Goal: Navigation & Orientation: Find specific page/section

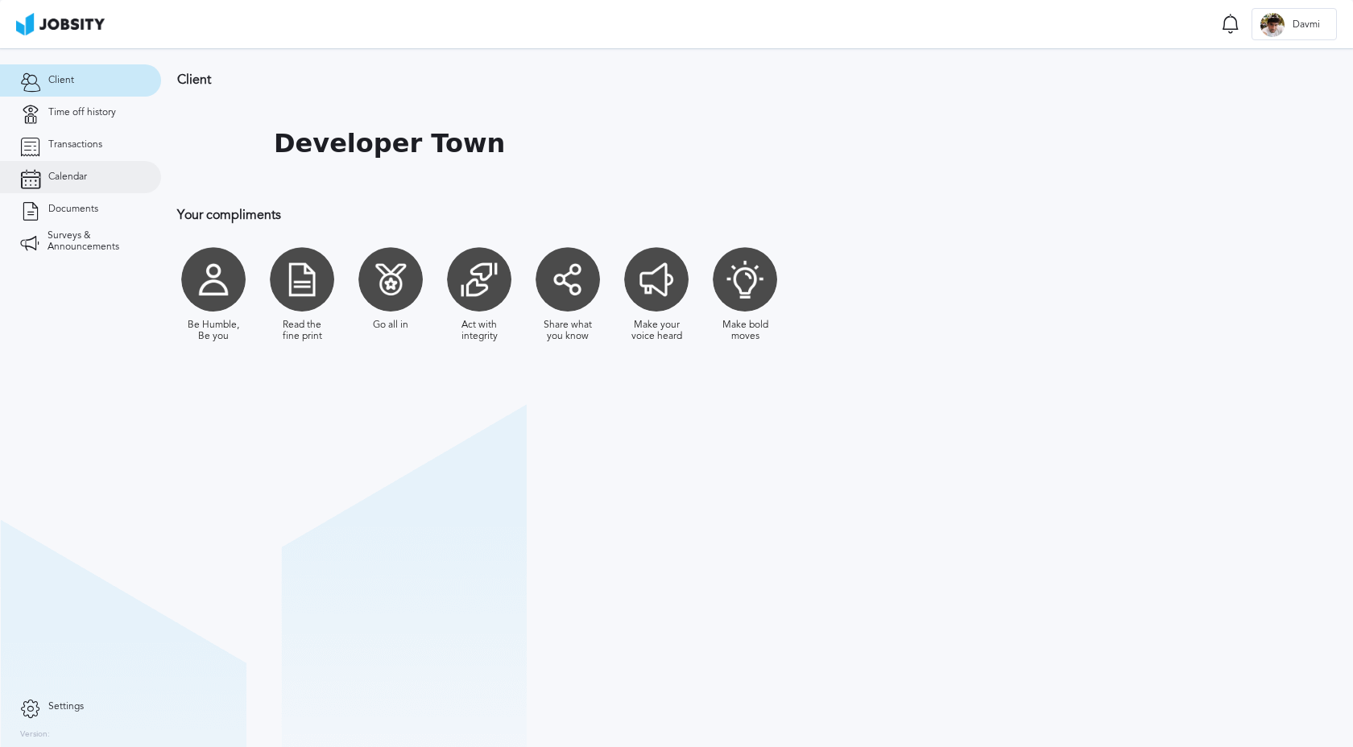
click at [64, 176] on span "Calendar" at bounding box center [67, 176] width 39 height 11
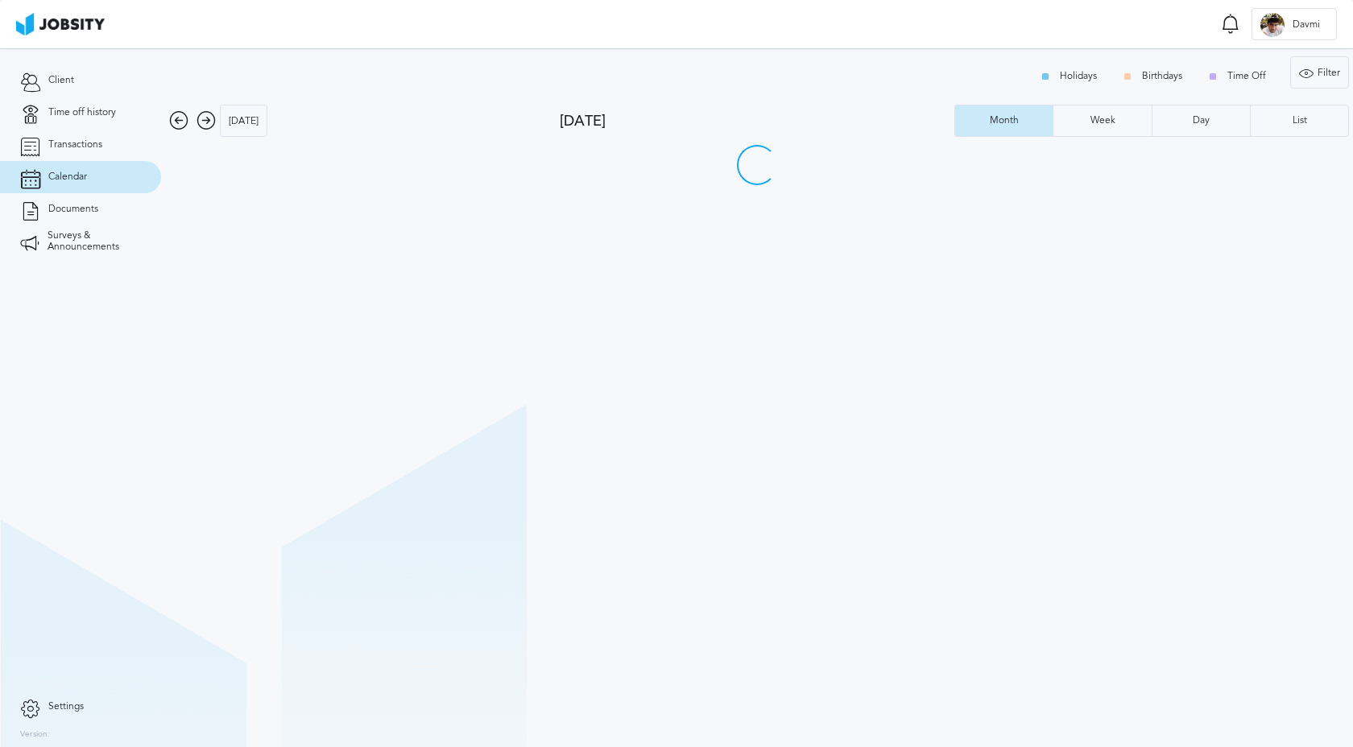
click at [457, 139] on div "[DATE] [DATE] Month Week Day List Sun Mon Tue Wed Thu Fri Sat 27 28 29 30 31 1 …" at bounding box center [757, 422] width 1184 height 634
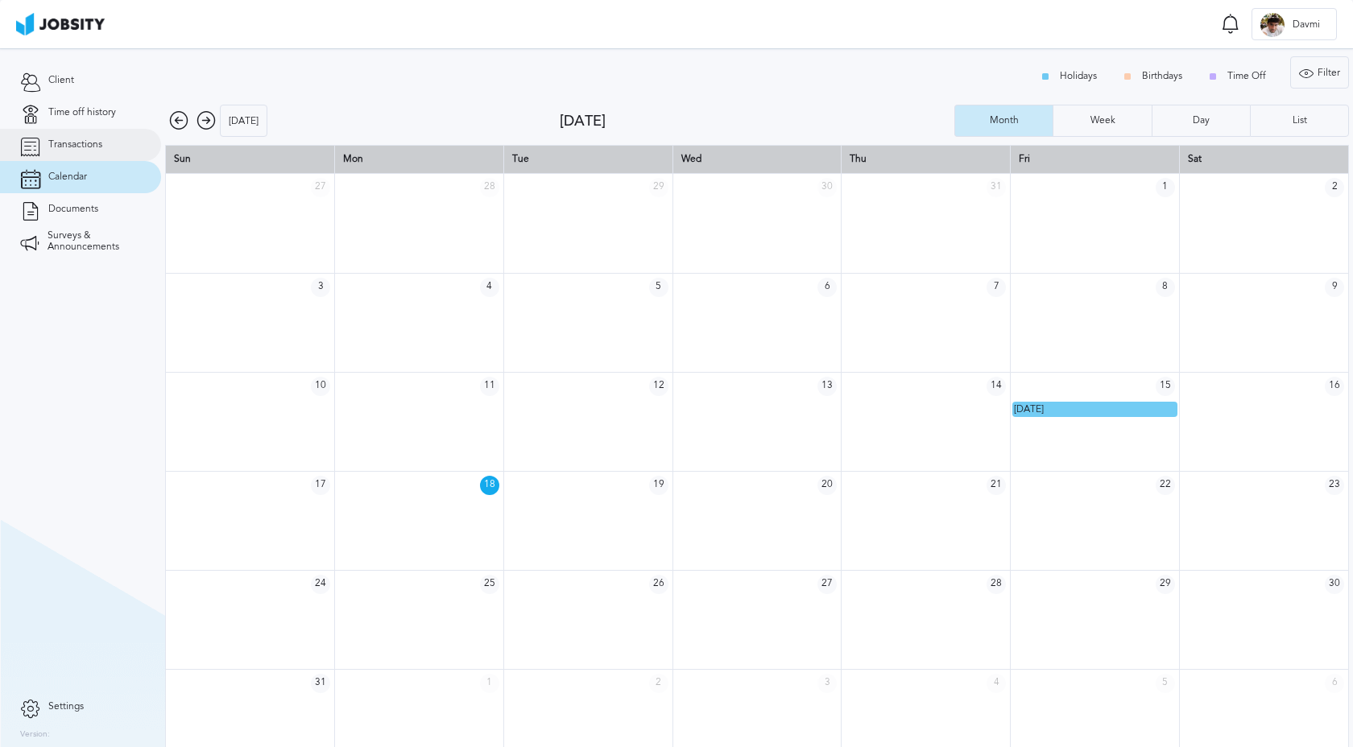
click at [83, 147] on span "Transactions" at bounding box center [75, 144] width 54 height 11
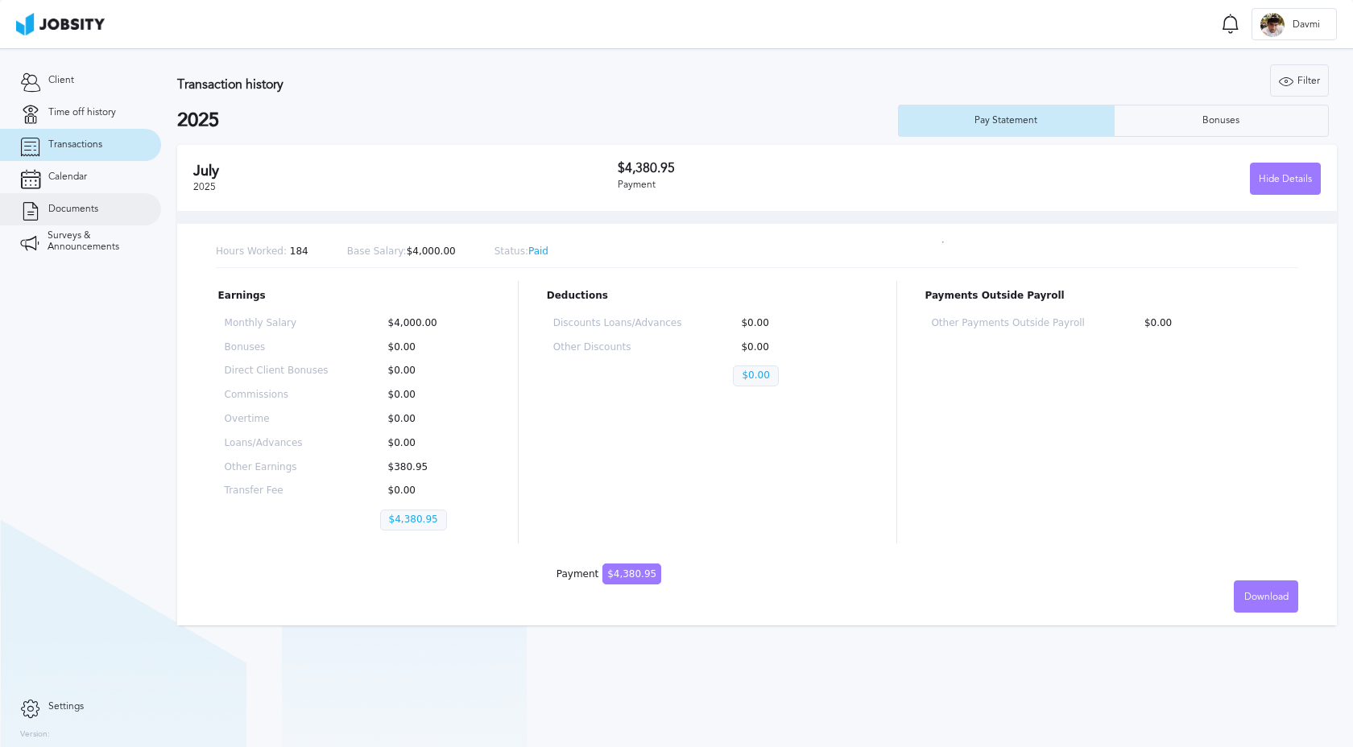
click at [105, 202] on link "Documents" at bounding box center [80, 209] width 161 height 32
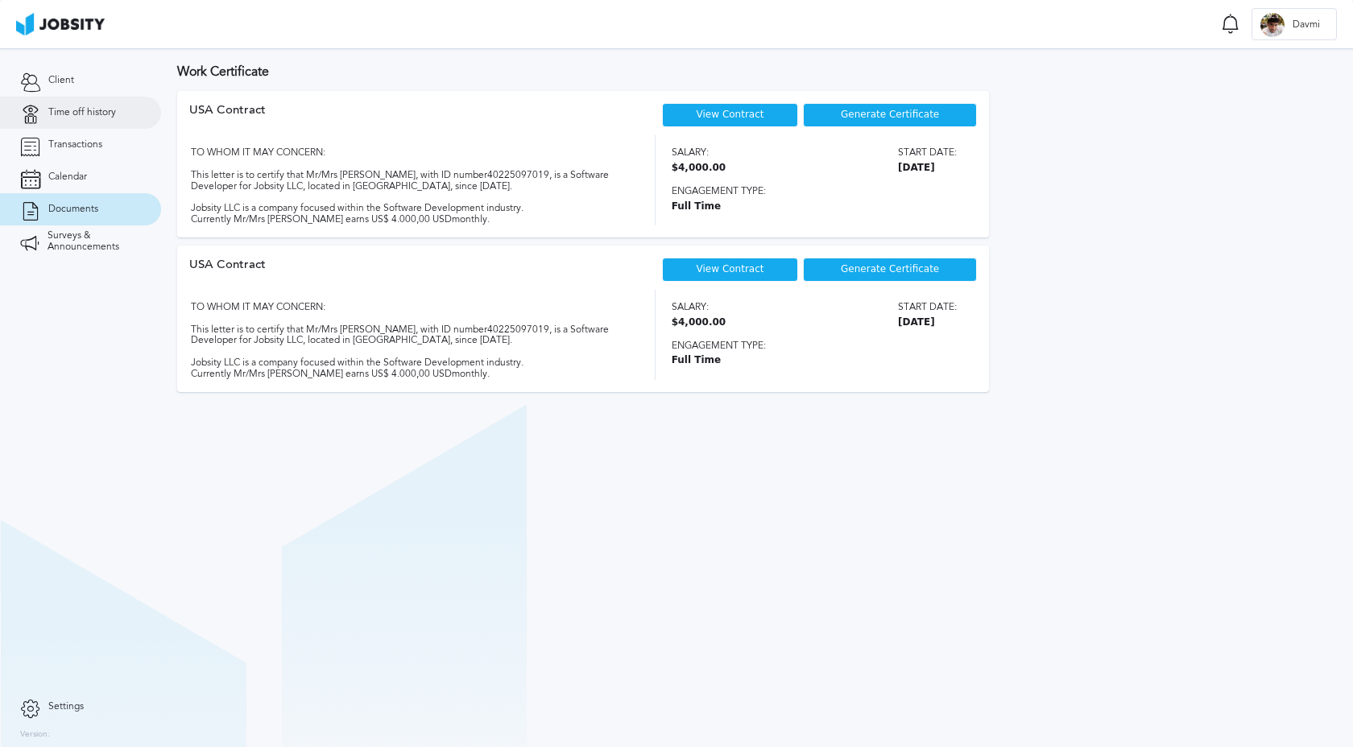
click at [93, 122] on link "Time off history" at bounding box center [80, 113] width 161 height 32
